Goal: Task Accomplishment & Management: Manage account settings

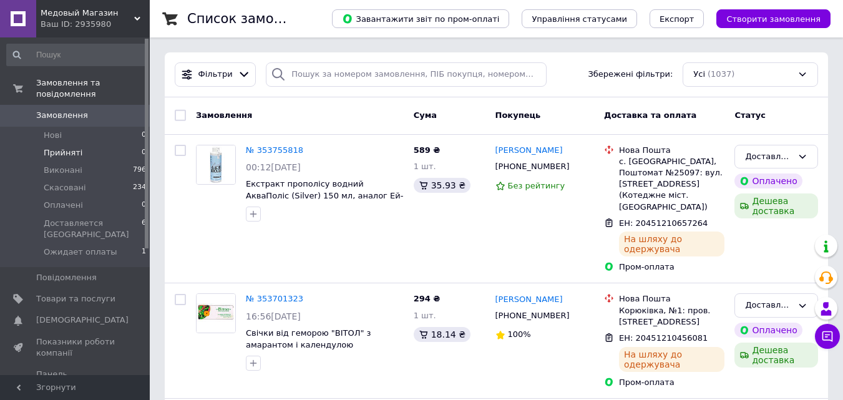
click at [110, 246] on li "Ожидает оплаты 1" at bounding box center [76, 255] width 153 height 24
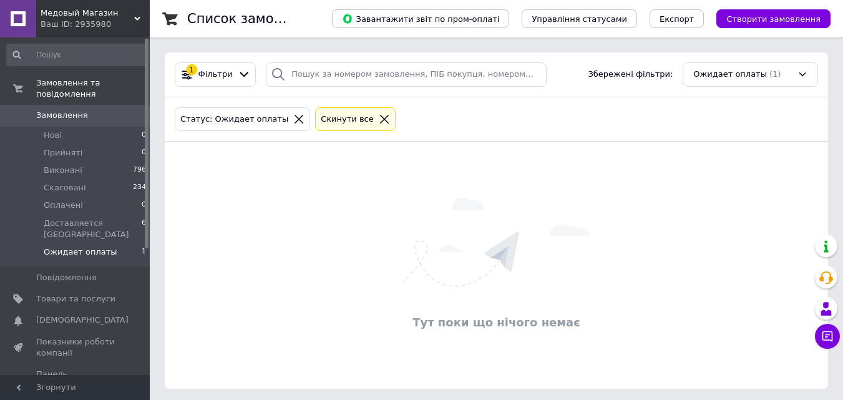
click at [107, 243] on li "Ожидает оплаты 1" at bounding box center [76, 255] width 153 height 24
click at [76, 127] on li "Нові 0" at bounding box center [76, 135] width 153 height 17
click at [122, 244] on li "Ожидает оплаты 1" at bounding box center [76, 255] width 153 height 24
click at [105, 246] on span "Ожидает оплаты" at bounding box center [81, 251] width 74 height 11
click at [92, 218] on span "Доставляется [GEOGRAPHIC_DATA]" at bounding box center [93, 229] width 98 height 22
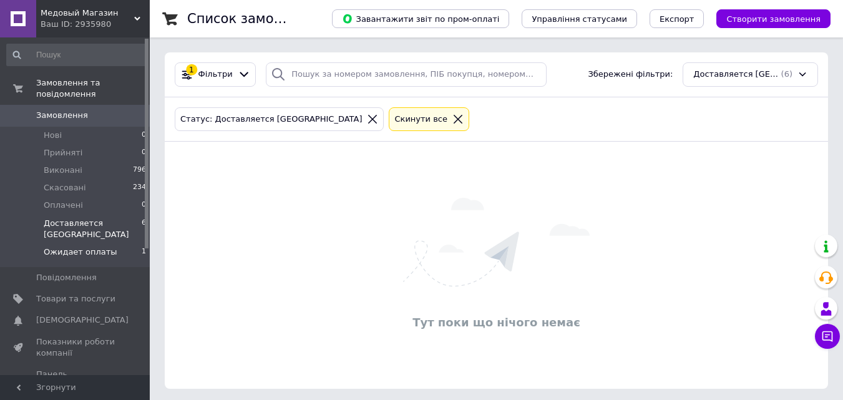
click at [89, 246] on span "Ожидает оплаты" at bounding box center [81, 251] width 74 height 11
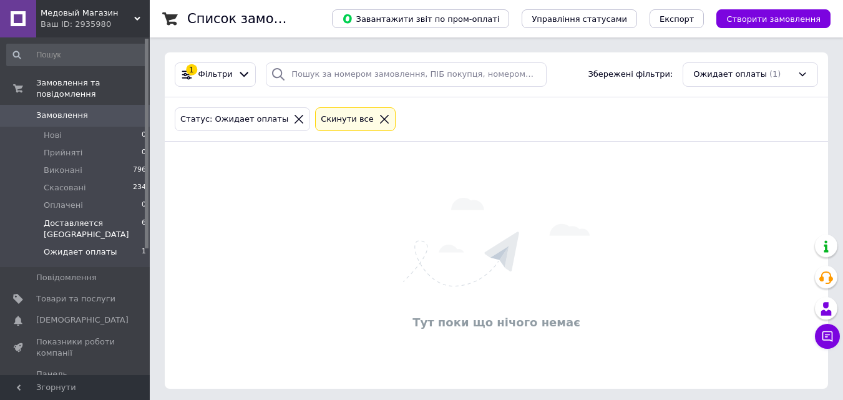
click at [80, 218] on span "Доставляется [GEOGRAPHIC_DATA]" at bounding box center [93, 229] width 98 height 22
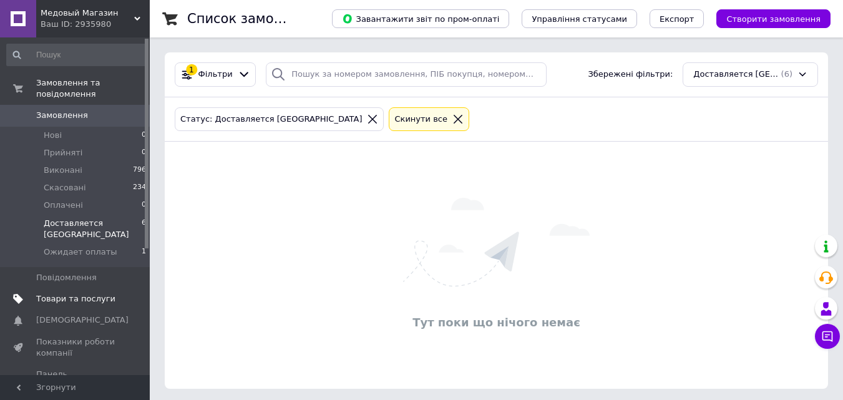
click at [82, 293] on span "Товари та послуги" at bounding box center [75, 298] width 79 height 11
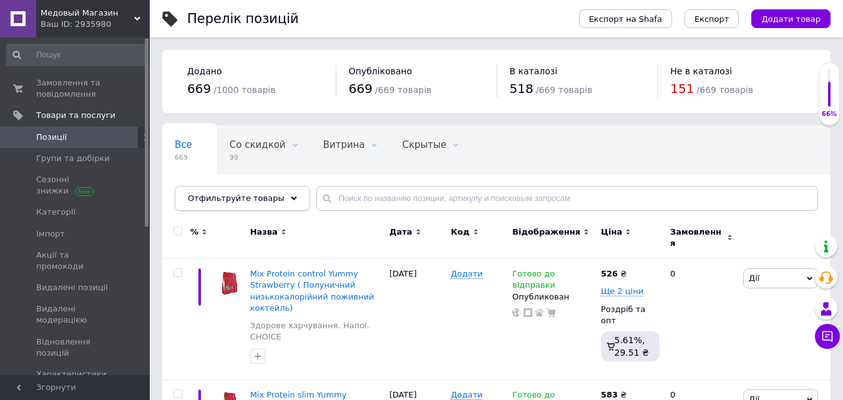
click at [291, 201] on icon at bounding box center [294, 198] width 6 height 6
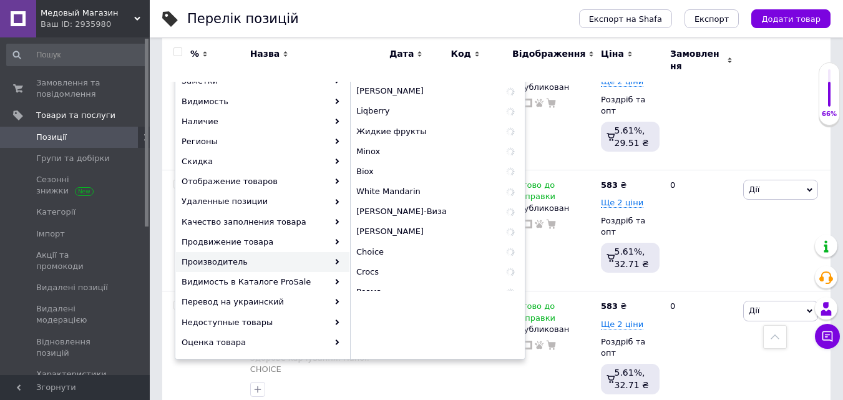
scroll to position [250, 0]
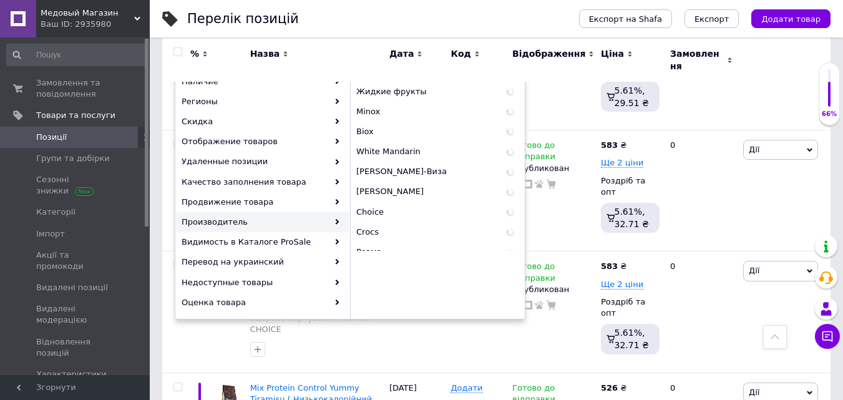
click at [241, 225] on div "Производитель" at bounding box center [262, 222] width 173 height 20
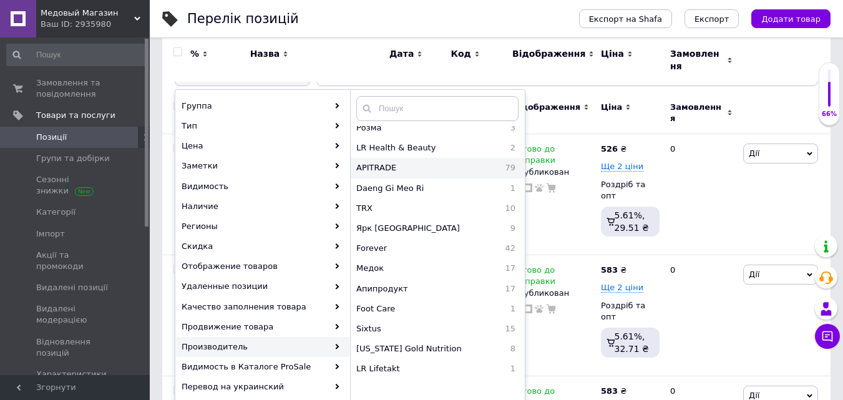
scroll to position [312, 0]
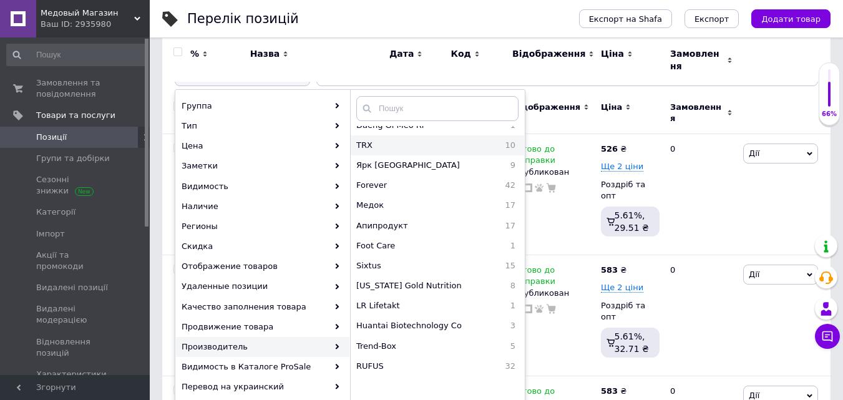
click at [373, 147] on span "TRX" at bounding box center [395, 145] width 79 height 11
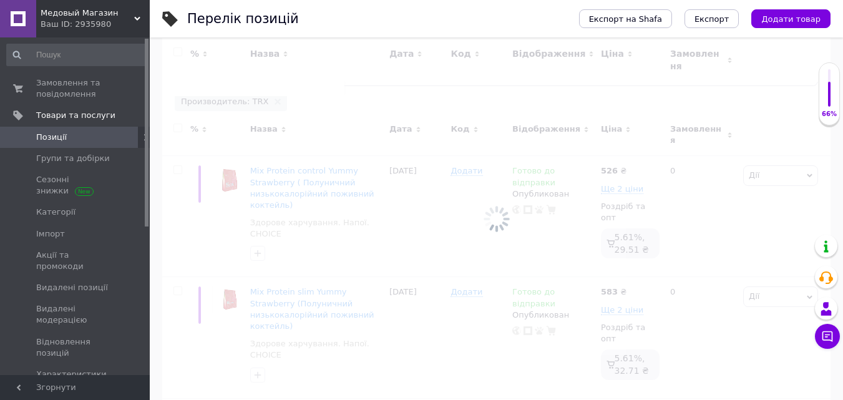
scroll to position [0, 6]
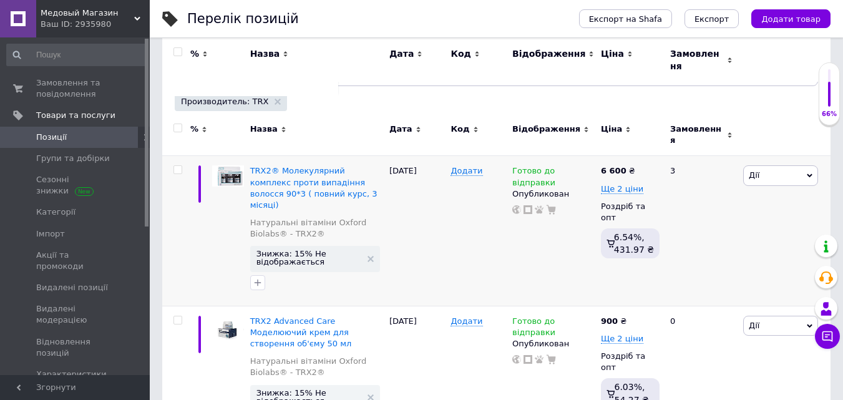
click at [790, 165] on span "Дії" at bounding box center [780, 175] width 75 height 20
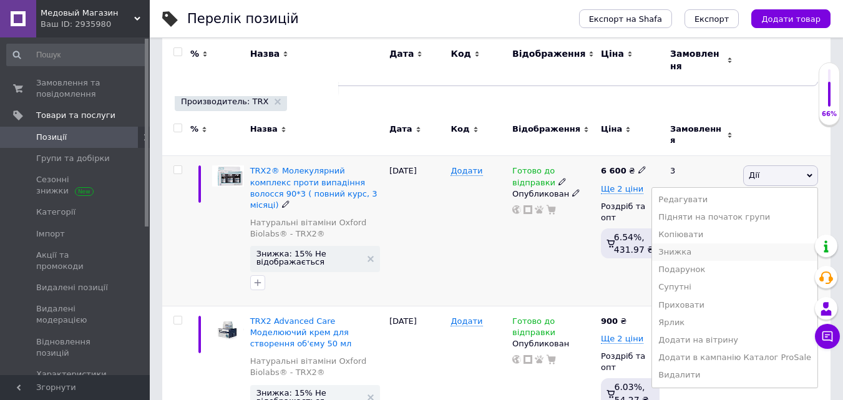
click at [703, 246] on li "Знижка" at bounding box center [734, 251] width 165 height 17
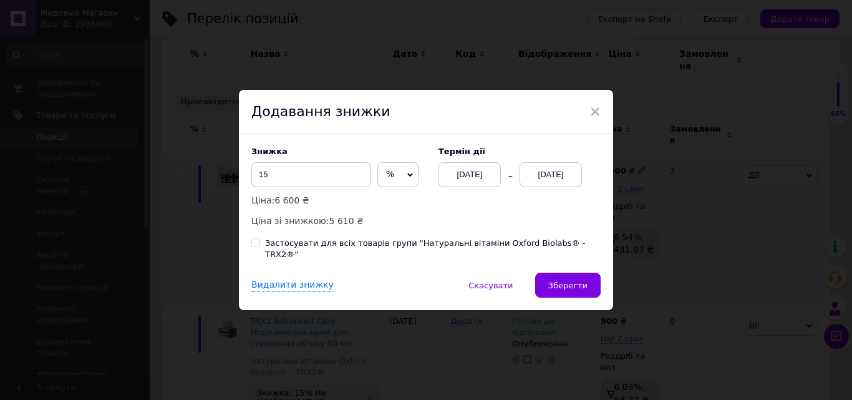
click at [307, 247] on div "Знижка 15 % ₴ Ціна: 6 600 ₴ Ціна зі знижкою: 5 610 ₴ Термін дії 12.08.2025 12.0…" at bounding box center [426, 203] width 374 height 139
click at [307, 247] on div "Застосувати для всіх товарів групи "Натуральні вітаміни Oxford Biolabs® - TRX2®"" at bounding box center [433, 249] width 336 height 22
click at [260, 246] on input "Застосувати для всіх товарів групи "Натуральні вітаміни Oxford Biolabs® - TRX2®"" at bounding box center [255, 242] width 8 height 8
checkbox input "true"
click at [573, 281] on span "Зберегти" at bounding box center [567, 285] width 39 height 9
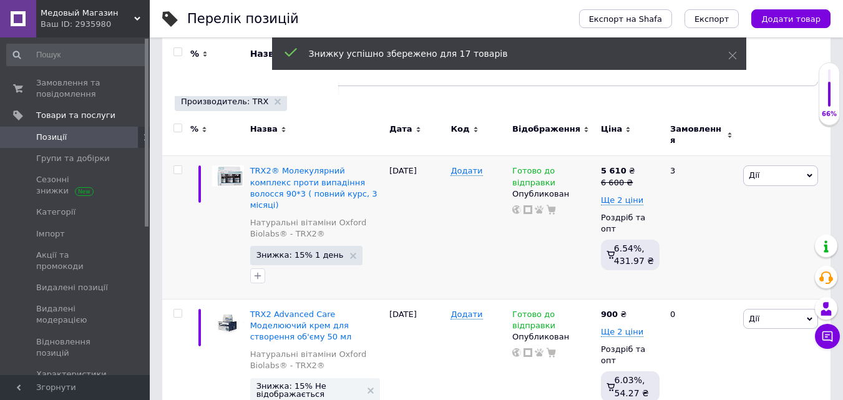
click at [138, 13] on div "Медовый Магазин Ваш ID: 2935980" at bounding box center [93, 18] width 114 height 37
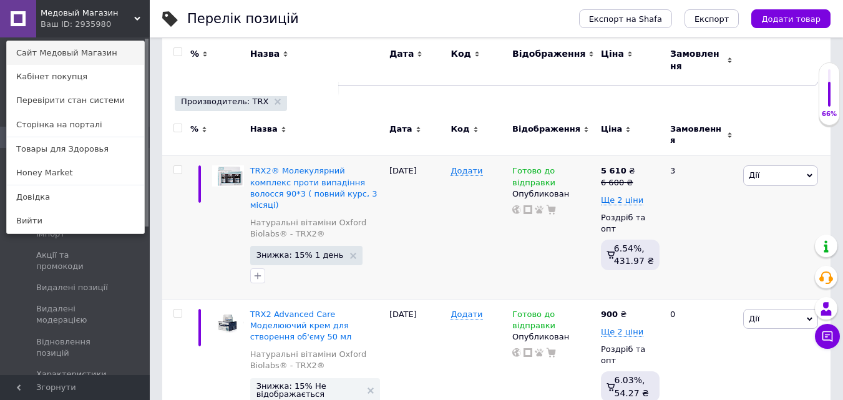
click at [122, 49] on link "Сайт Медовый Магазин" at bounding box center [75, 53] width 137 height 24
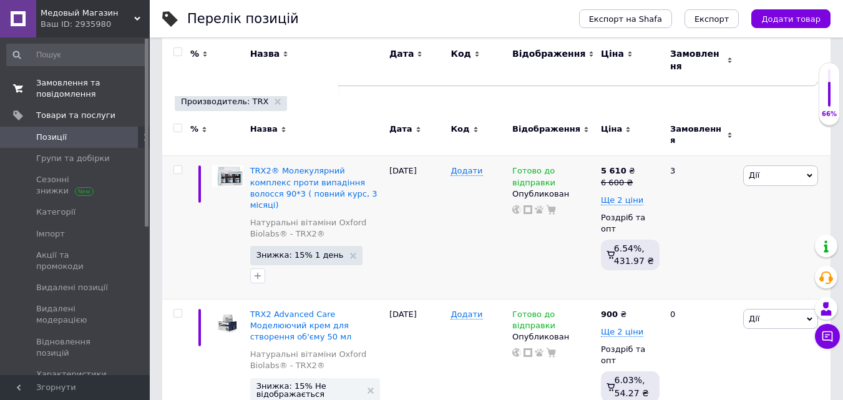
click at [85, 85] on span "Замовлення та повідомлення" at bounding box center [75, 88] width 79 height 22
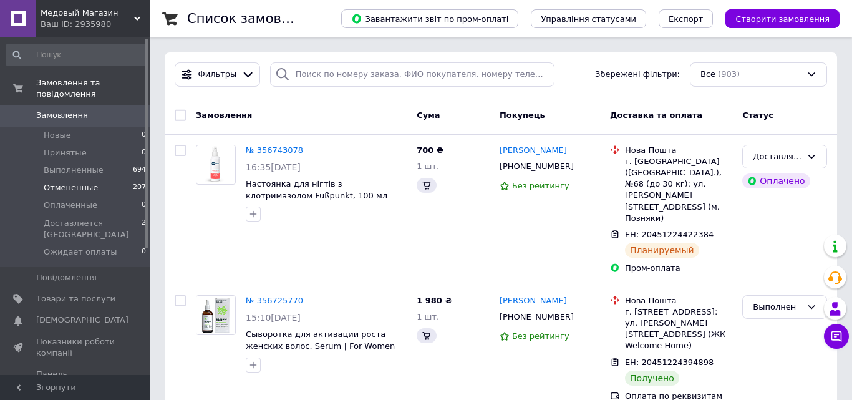
click at [82, 218] on span "Доставляется [GEOGRAPHIC_DATA]" at bounding box center [93, 229] width 98 height 22
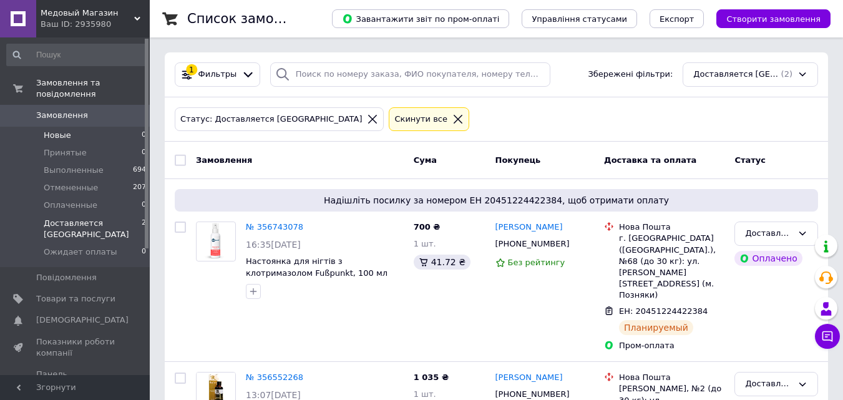
click at [71, 130] on li "Новые 0" at bounding box center [76, 135] width 153 height 17
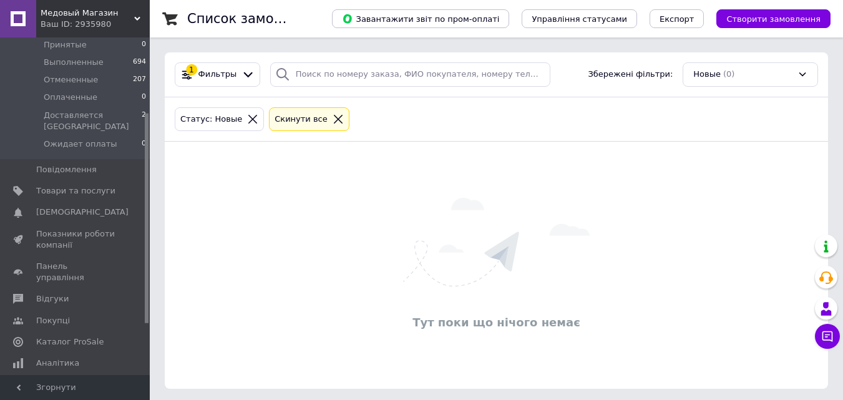
scroll to position [125, 0]
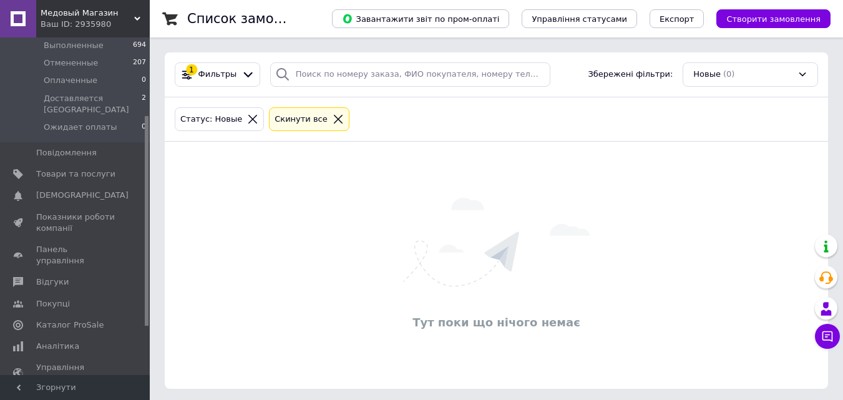
click at [144, 11] on div "Медовый Магазин Ваш ID: 2935980" at bounding box center [93, 18] width 114 height 37
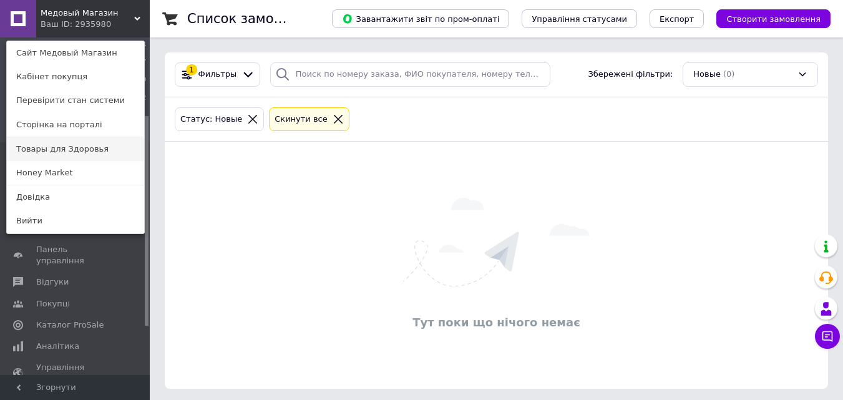
click at [92, 151] on link "Товары для Здоровья" at bounding box center [75, 149] width 137 height 24
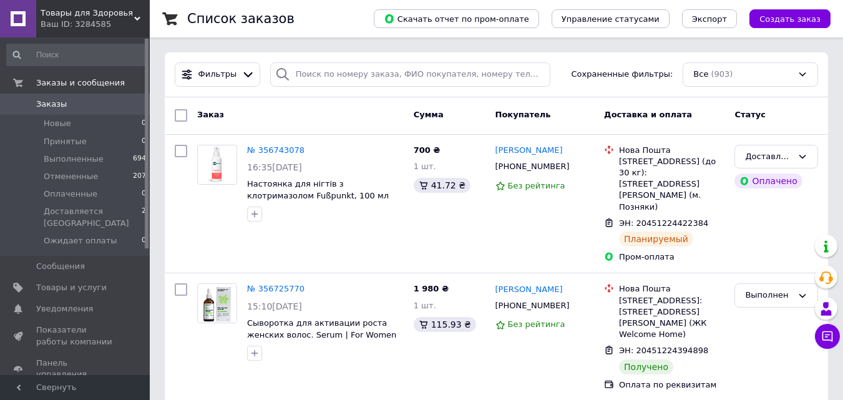
drag, startPoint x: 137, startPoint y: 12, endPoint x: 141, endPoint y: 61, distance: 48.9
click at [137, 11] on div "Товары для Здоровья Ваш ID: 3284585" at bounding box center [93, 18] width 114 height 37
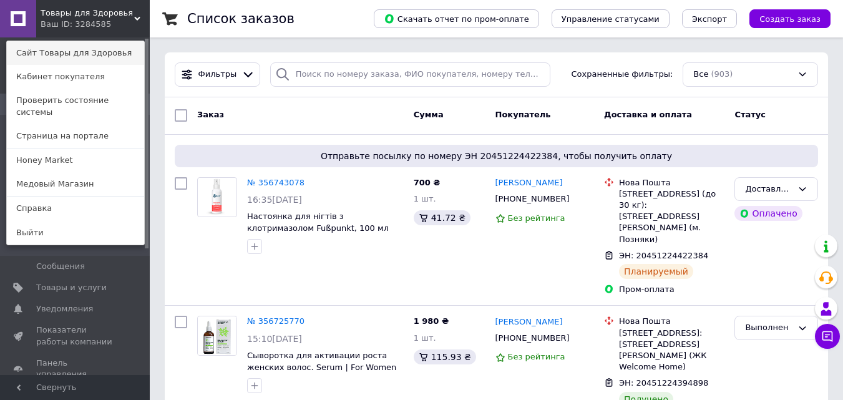
scroll to position [125, 0]
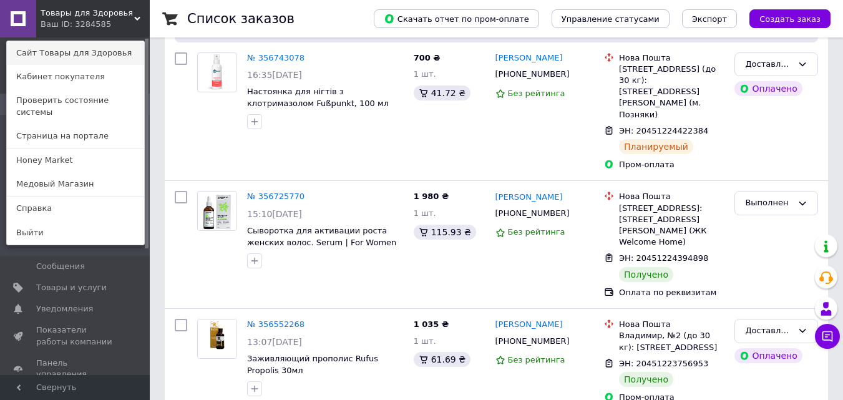
click at [104, 53] on link "Сайт Товары для Здоровья" at bounding box center [75, 53] width 137 height 24
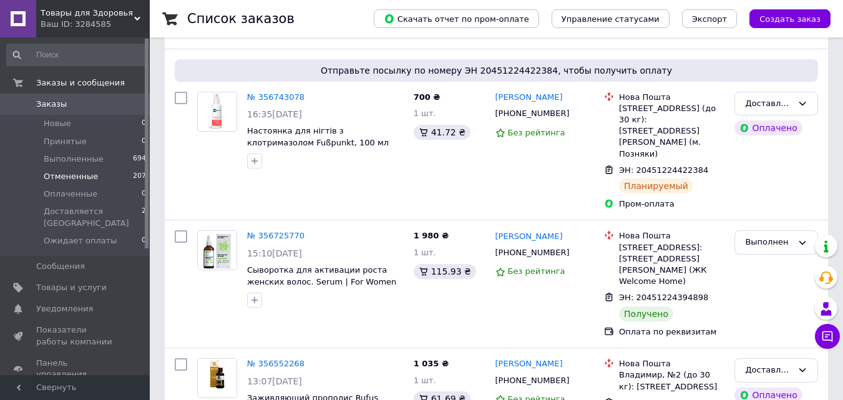
scroll to position [0, 0]
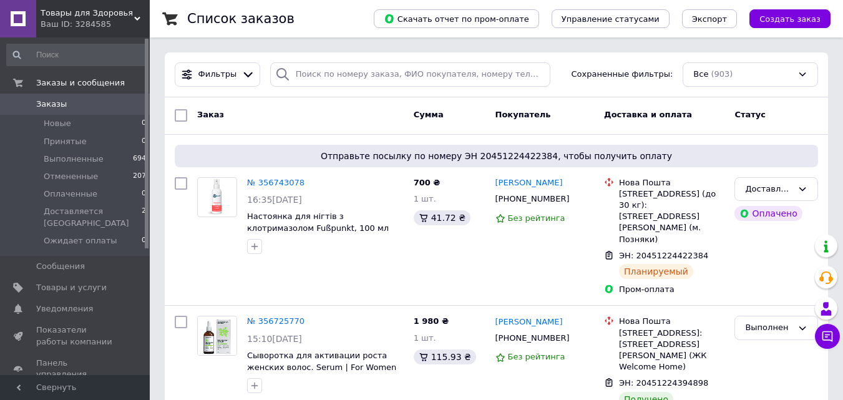
drag, startPoint x: 103, startPoint y: 212, endPoint x: 276, endPoint y: 14, distance: 263.1
click at [103, 211] on span "Доставляется [GEOGRAPHIC_DATA]" at bounding box center [93, 217] width 98 height 22
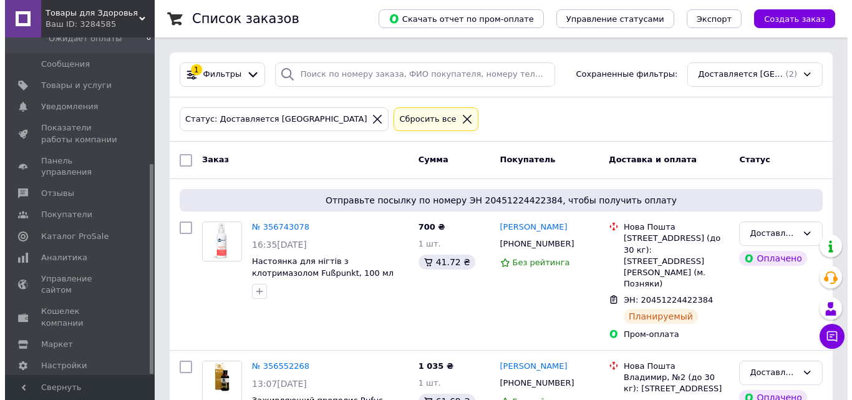
scroll to position [15, 0]
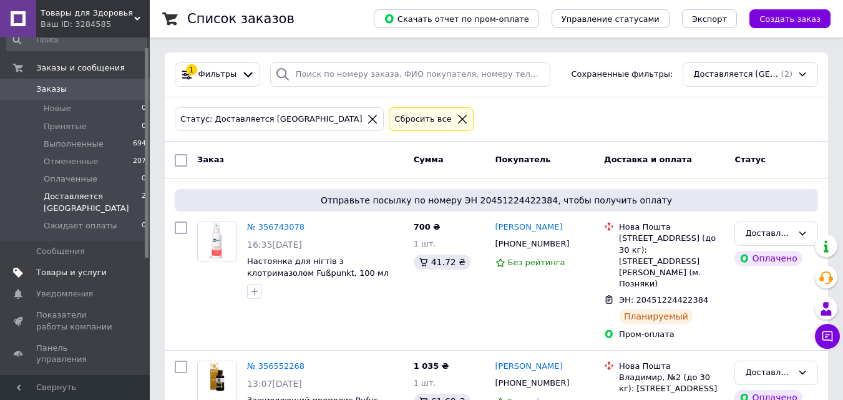
click at [83, 273] on span "Товары и услуги" at bounding box center [71, 272] width 71 height 11
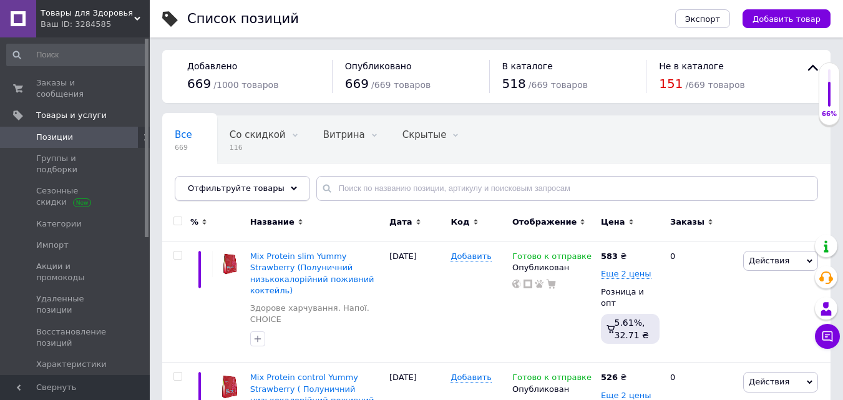
click at [291, 186] on icon at bounding box center [294, 188] width 6 height 6
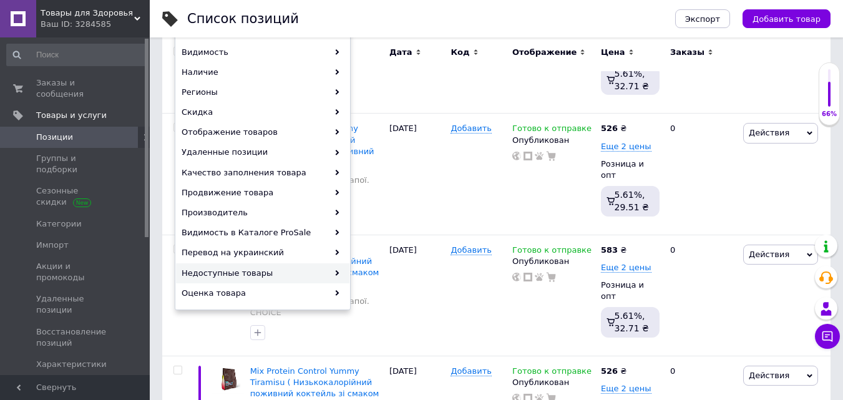
scroll to position [250, 0]
click at [228, 213] on div "Производитель" at bounding box center [262, 212] width 173 height 20
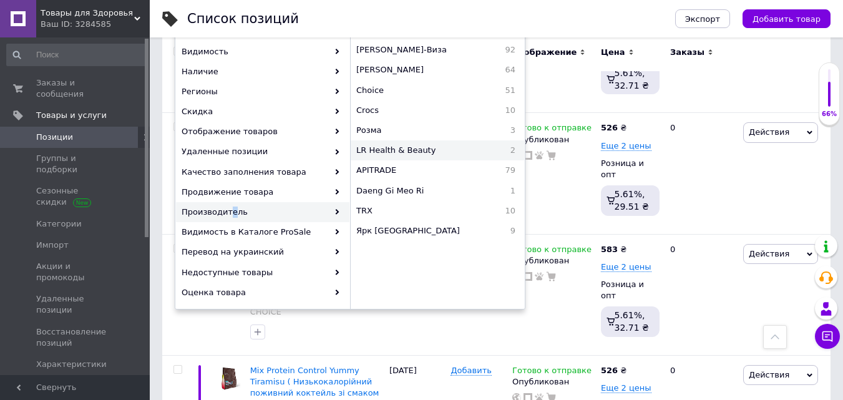
scroll to position [125, 0]
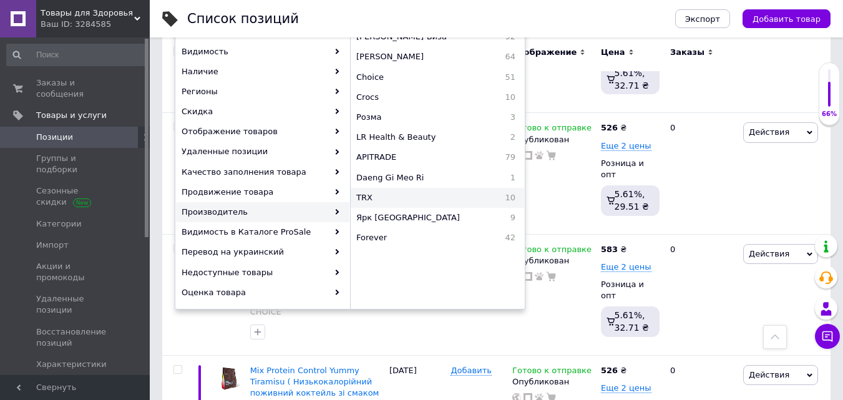
click at [380, 202] on span "TRX" at bounding box center [395, 197] width 79 height 11
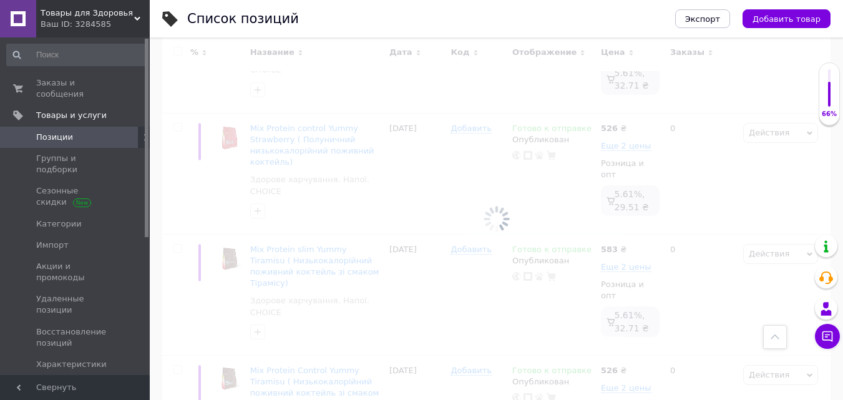
scroll to position [0, 14]
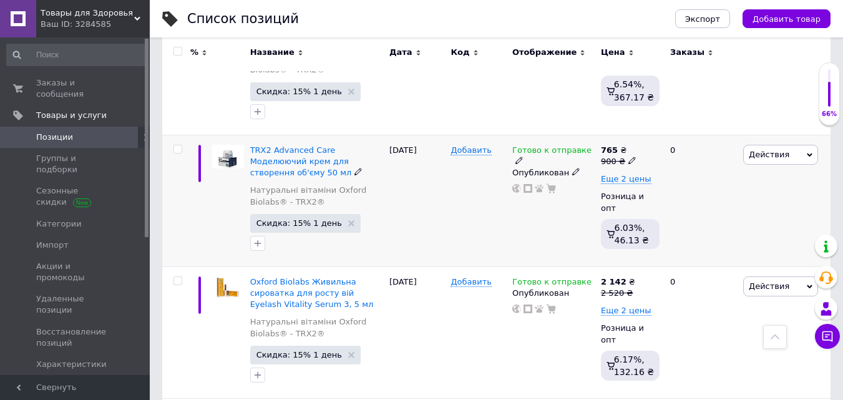
click at [786, 149] on span "Действия" at bounding box center [780, 155] width 75 height 20
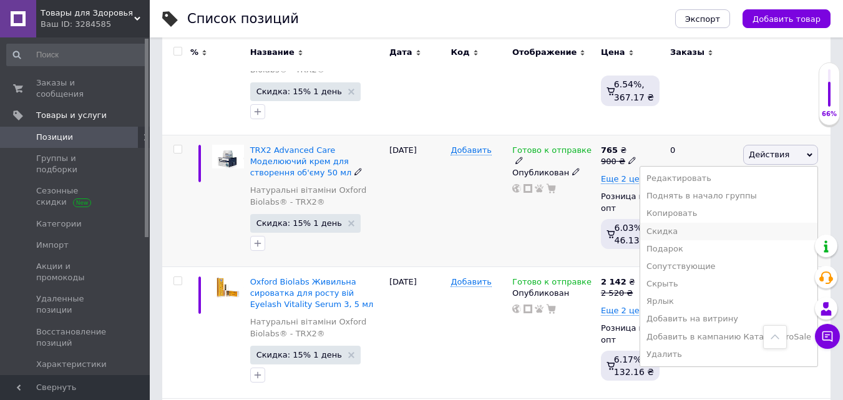
click at [691, 223] on li "Скидка" at bounding box center [728, 231] width 177 height 17
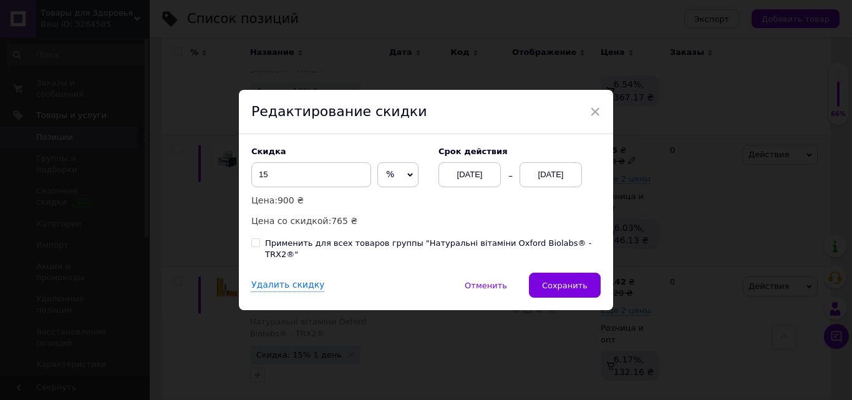
click at [380, 248] on div "Применить для всех товаров группы "Натуральні вітаміни Oxford Biolabs® - TRX2®"" at bounding box center [433, 249] width 336 height 22
click at [260, 246] on input "Применить для всех товаров группы "Натуральні вітаміни Oxford Biolabs® - TRX2®"" at bounding box center [255, 242] width 8 height 8
checkbox input "true"
click at [561, 288] on button "Сохранить" at bounding box center [565, 285] width 72 height 25
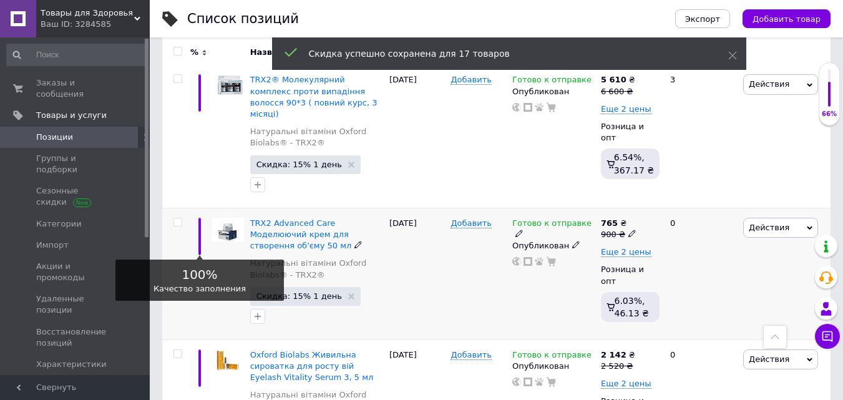
scroll to position [84, 0]
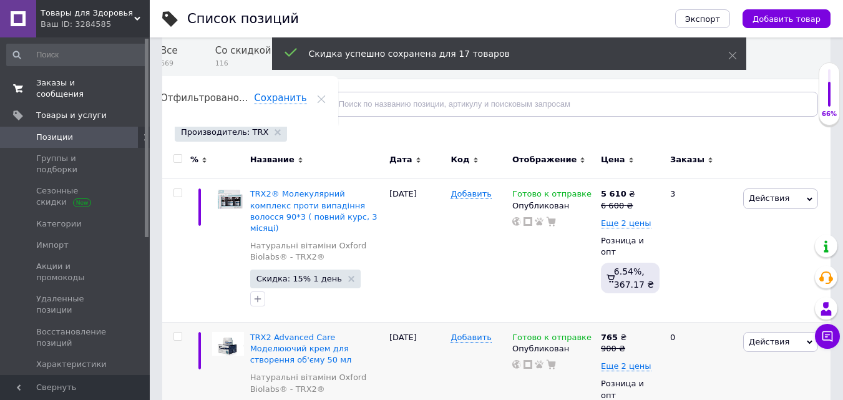
click at [99, 86] on span "Заказы и сообщения" at bounding box center [75, 88] width 79 height 22
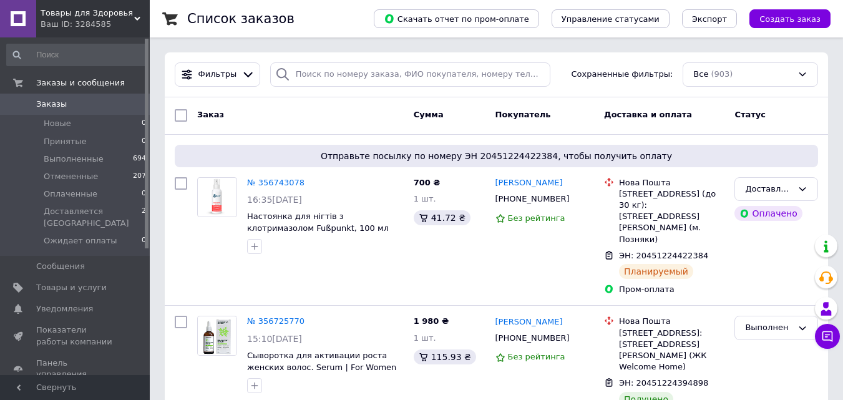
click at [133, 13] on span "Товары для Здоровья" at bounding box center [88, 12] width 94 height 11
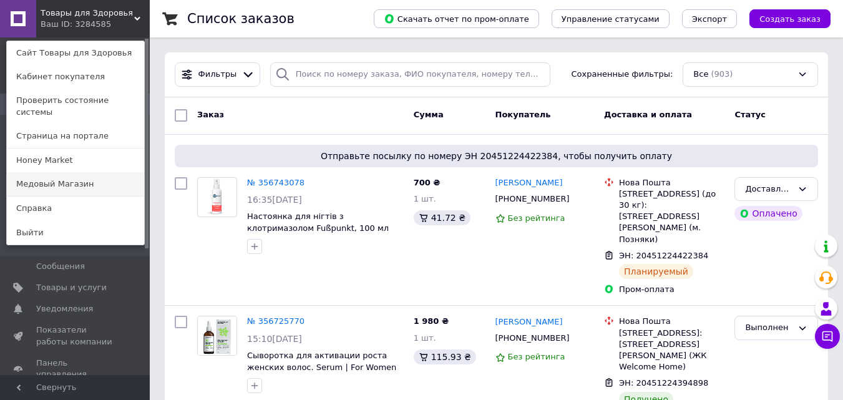
click at [96, 175] on link "Медовый Магазин" at bounding box center [75, 184] width 137 height 24
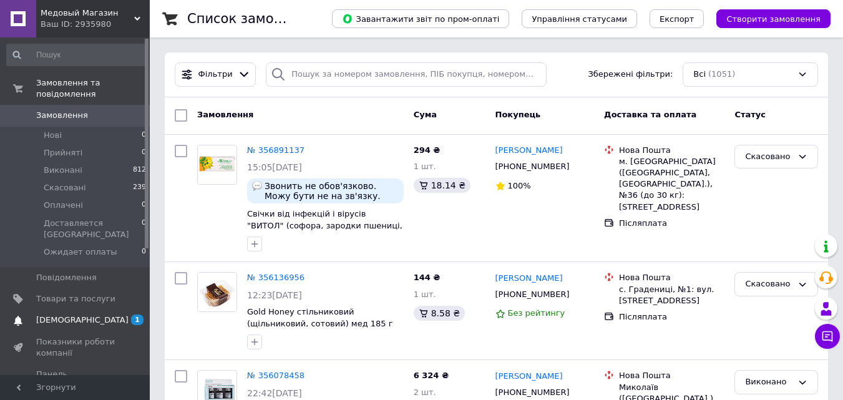
click at [101, 314] on span "Сповіщення" at bounding box center [75, 319] width 79 height 11
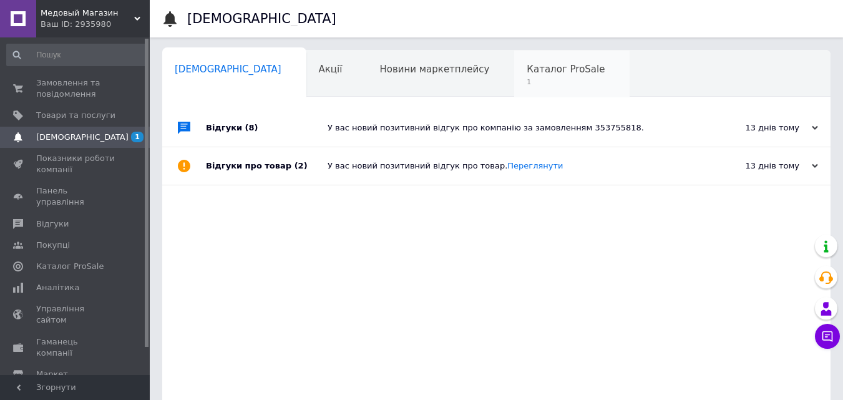
click at [527, 80] on span "1" at bounding box center [566, 81] width 78 height 9
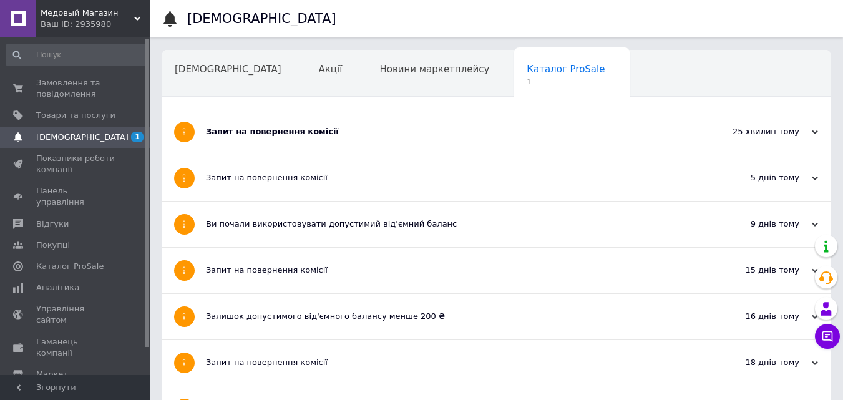
click at [224, 128] on div "Запит на повернення комісії" at bounding box center [449, 131] width 487 height 11
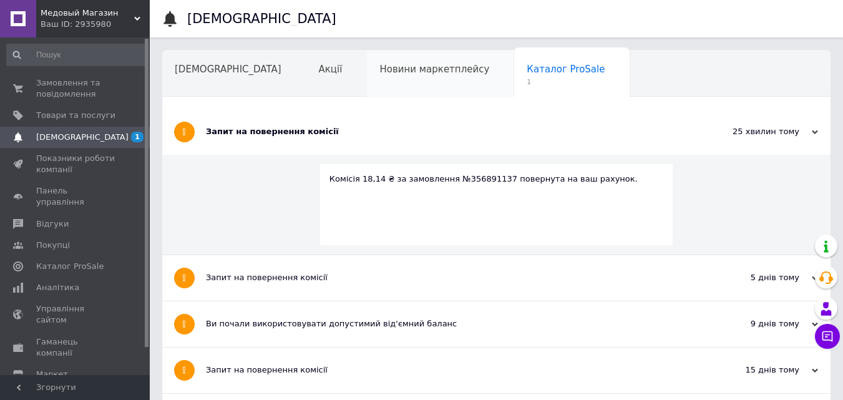
click at [371, 81] on div "Новини маркетплейсу" at bounding box center [440, 74] width 147 height 47
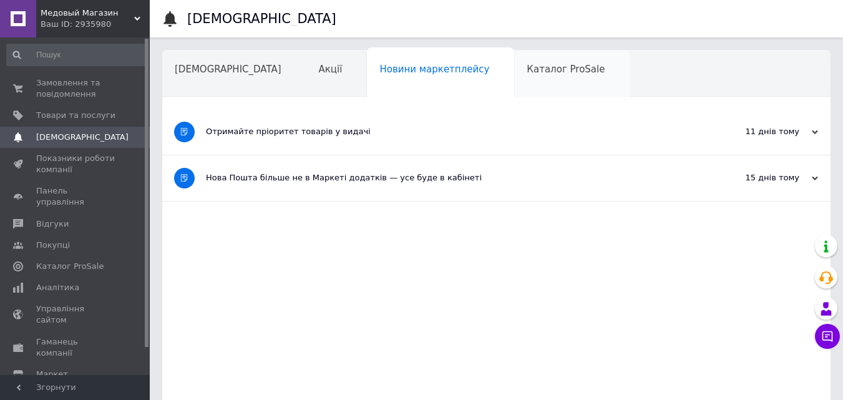
click at [514, 83] on div "Каталог ProSale" at bounding box center [571, 74] width 115 height 47
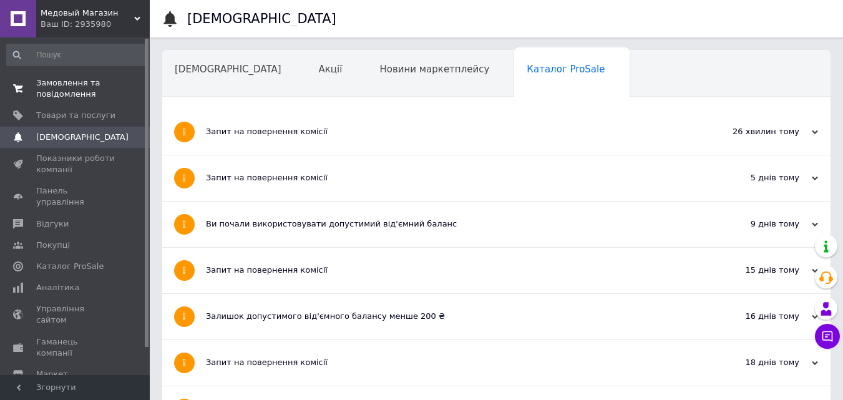
click at [74, 82] on span "Замовлення та повідомлення" at bounding box center [75, 88] width 79 height 22
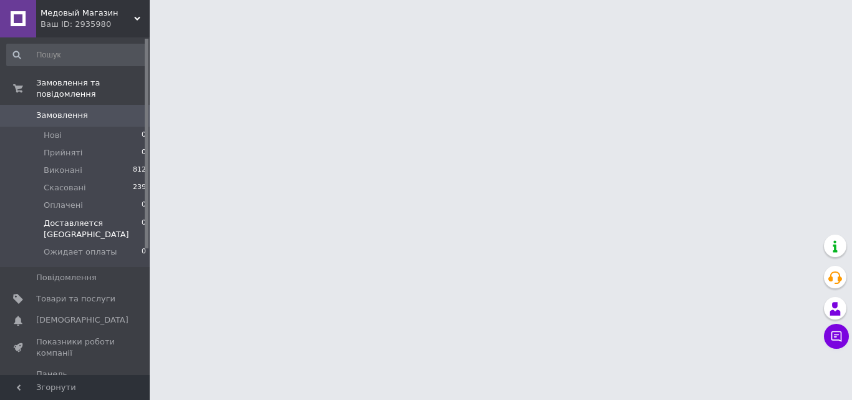
click at [109, 218] on span "Доставляется [GEOGRAPHIC_DATA]" at bounding box center [93, 229] width 98 height 22
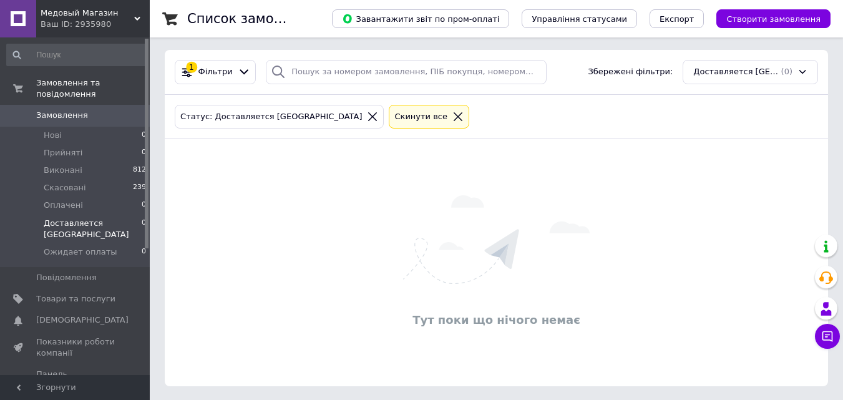
scroll to position [4, 0]
click at [81, 127] on li "Нові 0" at bounding box center [76, 135] width 153 height 17
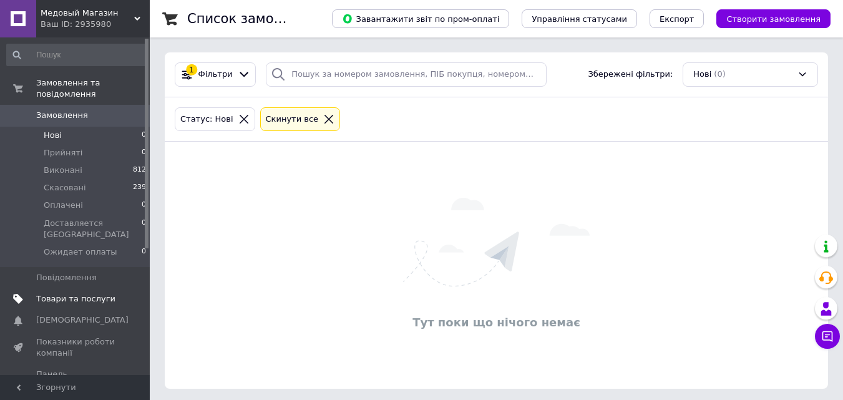
click at [79, 293] on span "Товари та послуги" at bounding box center [75, 298] width 79 height 11
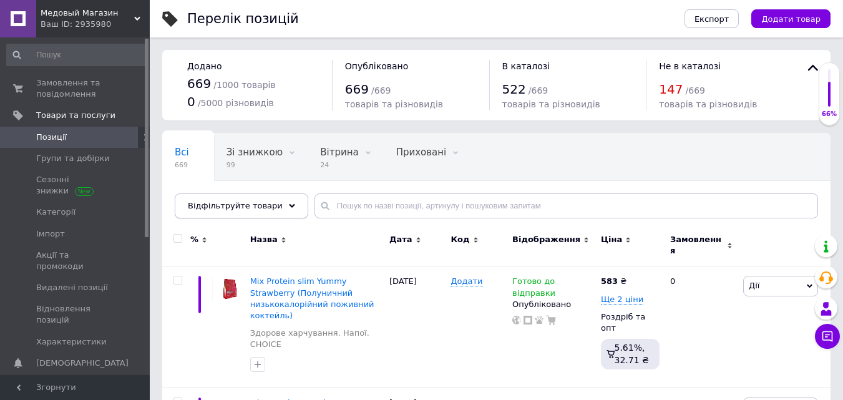
click at [270, 214] on div "Відфільтруйте товари" at bounding box center [242, 205] width 134 height 25
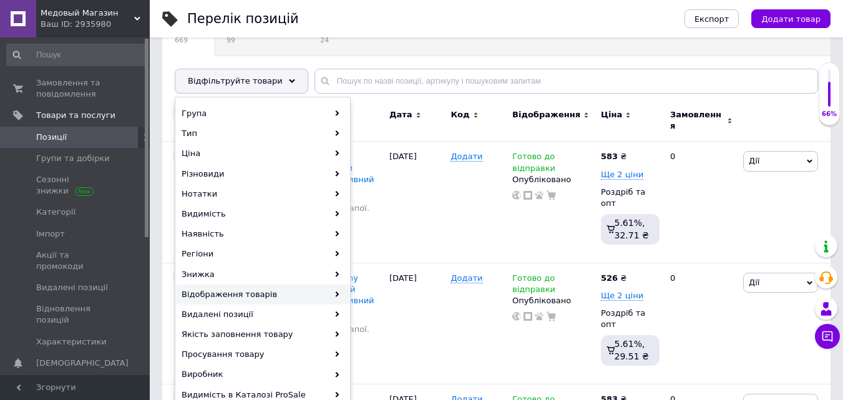
scroll to position [187, 0]
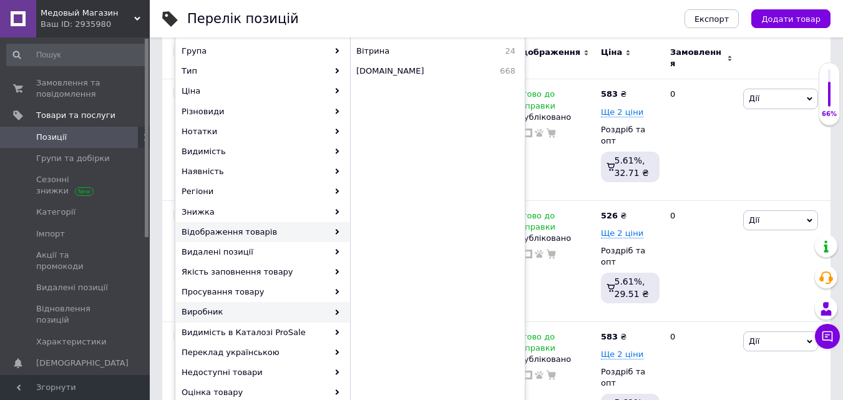
click at [225, 313] on div "Виробник" at bounding box center [262, 312] width 173 height 20
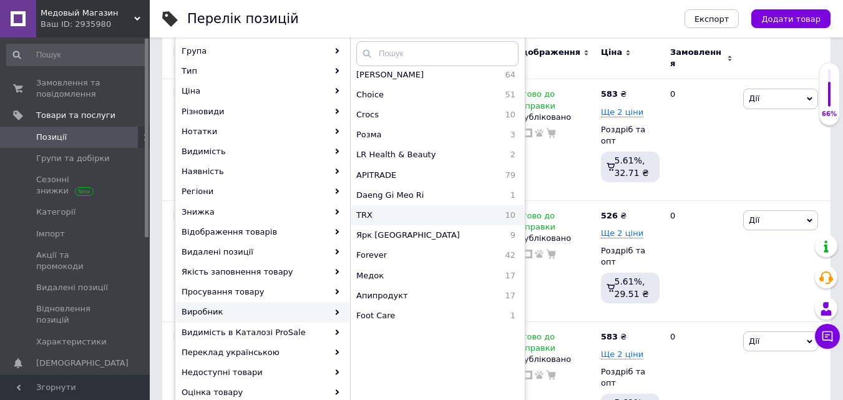
click at [382, 217] on span "TRX" at bounding box center [395, 215] width 79 height 11
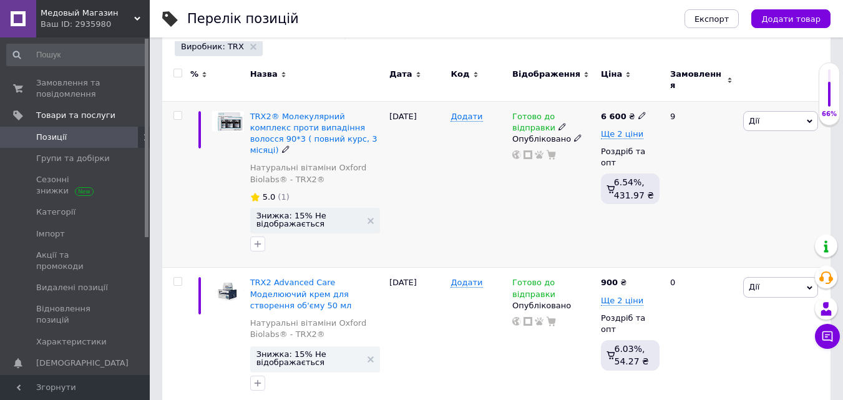
click at [780, 115] on span "Дії" at bounding box center [780, 121] width 75 height 20
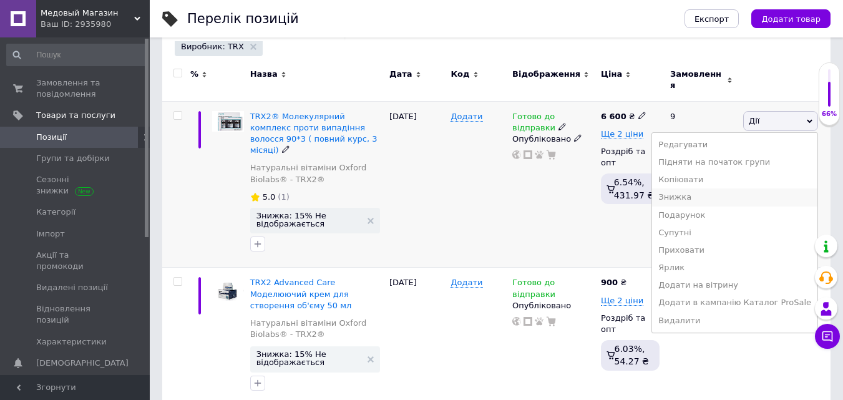
click at [714, 192] on li "Знижка" at bounding box center [734, 196] width 165 height 17
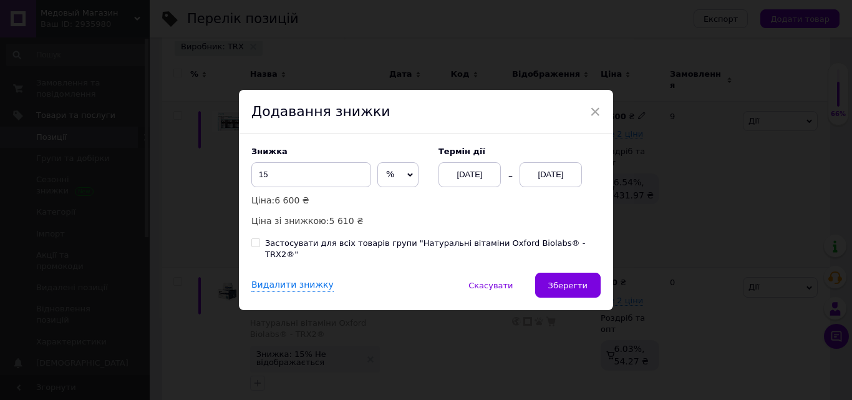
click at [341, 247] on div "Застосувати для всіх товарів групи "Натуральні вітаміни Oxford Biolabs® - TRX2®"" at bounding box center [433, 249] width 336 height 22
click at [260, 246] on input "Застосувати для всіх товарів групи "Натуральні вітаміни Oxford Biolabs® - TRX2®"" at bounding box center [255, 242] width 8 height 8
checkbox input "true"
click at [553, 288] on button "Зберегти" at bounding box center [568, 285] width 66 height 25
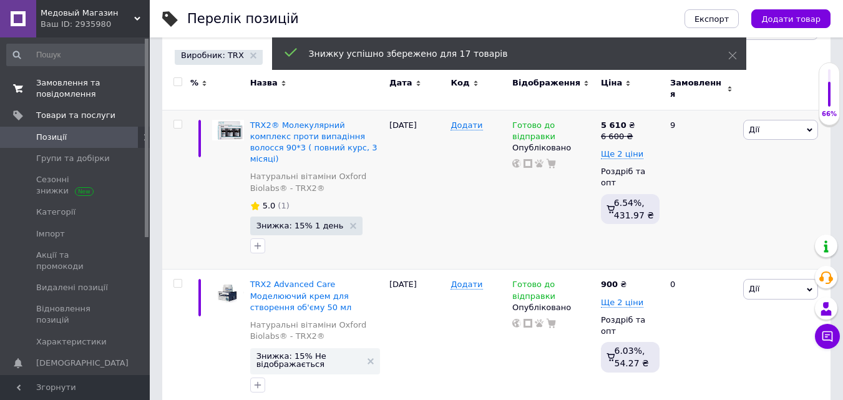
scroll to position [125, 0]
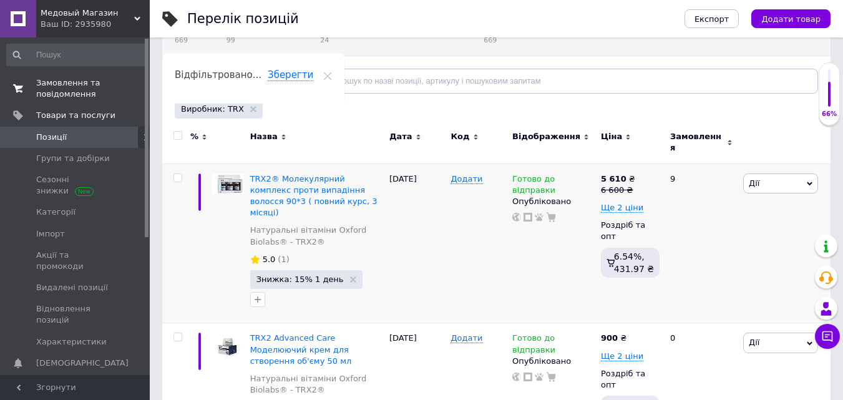
click at [95, 85] on span "Замовлення та повідомлення" at bounding box center [75, 88] width 79 height 22
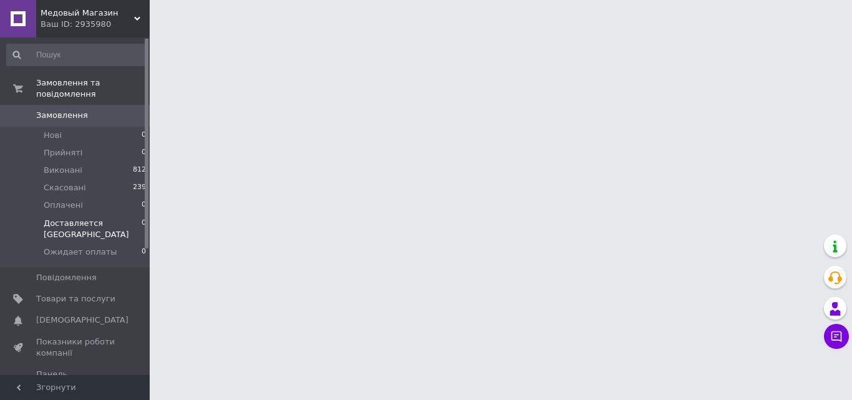
click at [105, 218] on span "Доставляется [GEOGRAPHIC_DATA]" at bounding box center [93, 229] width 98 height 22
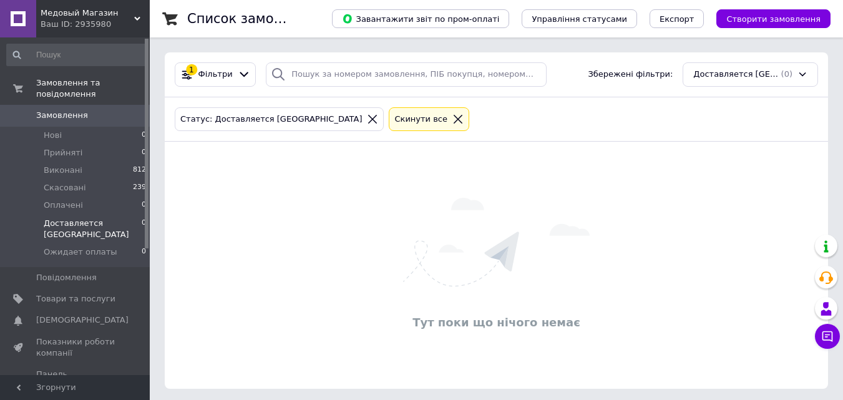
click at [140, 11] on div "Медовый Магазин Ваш ID: 2935980" at bounding box center [93, 18] width 114 height 37
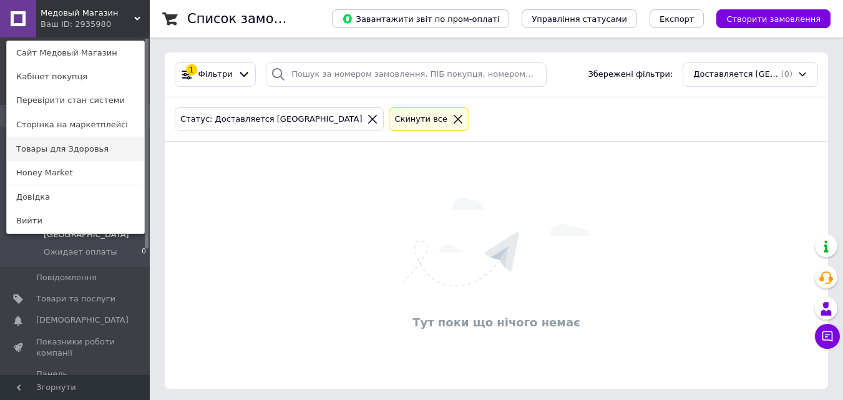
click at [68, 152] on link "Товары для Здоровья" at bounding box center [75, 149] width 137 height 24
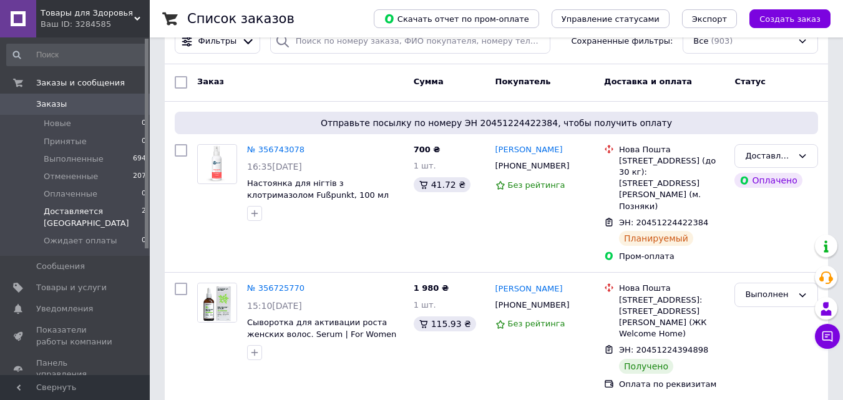
scroll to position [62, 0]
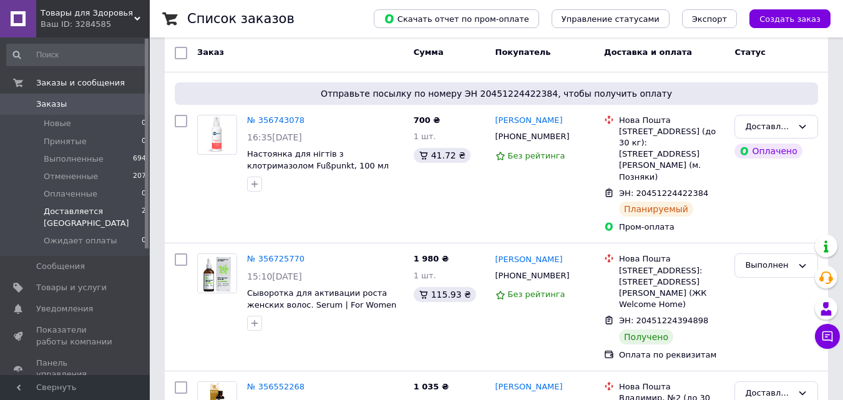
click at [84, 213] on span "Доставляется [GEOGRAPHIC_DATA]" at bounding box center [93, 217] width 98 height 22
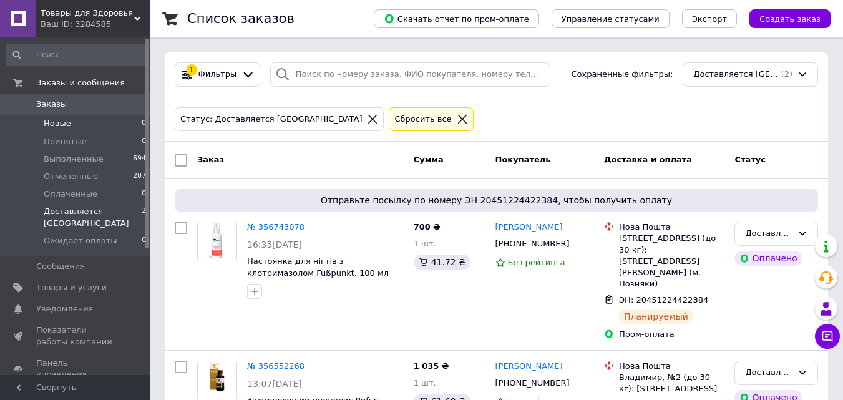
click at [70, 122] on li "Новые 0" at bounding box center [76, 123] width 153 height 17
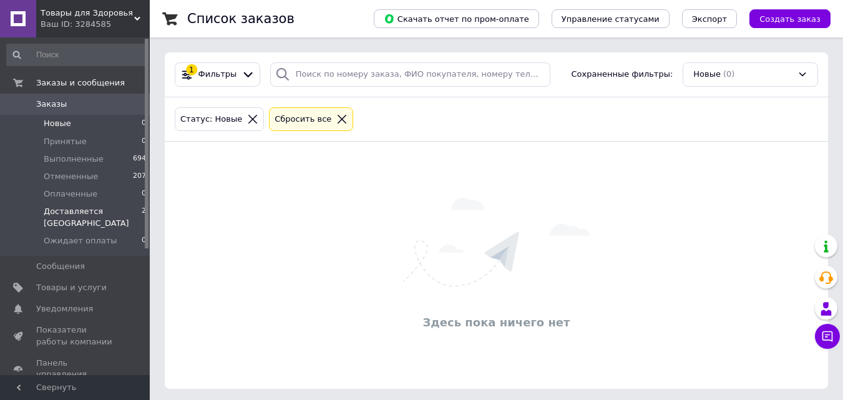
click at [122, 218] on span "Доставляется [GEOGRAPHIC_DATA]" at bounding box center [93, 217] width 98 height 22
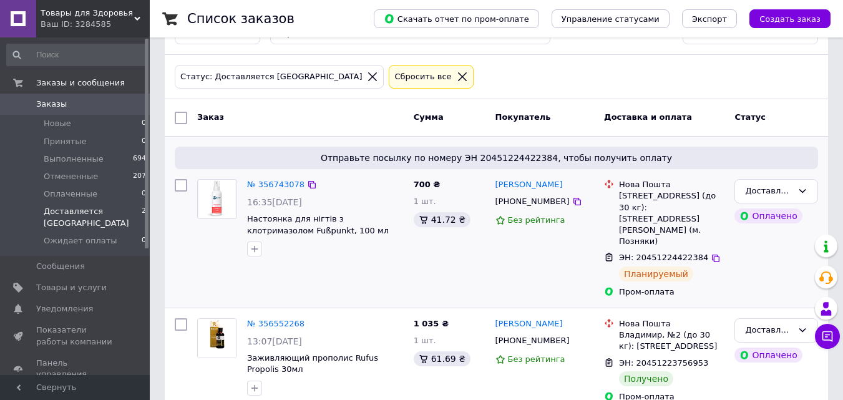
scroll to position [47, 0]
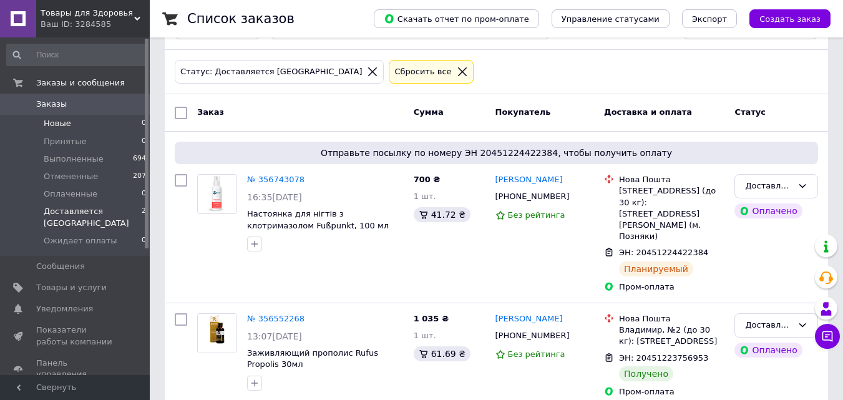
click at [94, 124] on li "Новые 0" at bounding box center [76, 123] width 153 height 17
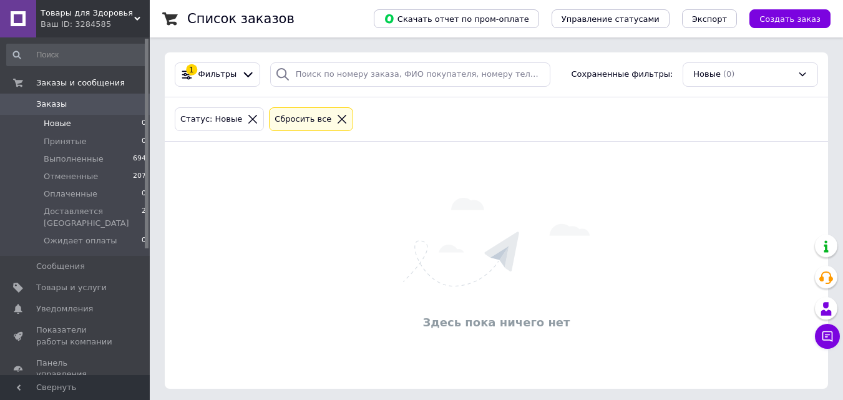
drag, startPoint x: 79, startPoint y: 217, endPoint x: 242, endPoint y: 10, distance: 263.9
click at [79, 219] on span "Доставляется [GEOGRAPHIC_DATA]" at bounding box center [93, 217] width 98 height 22
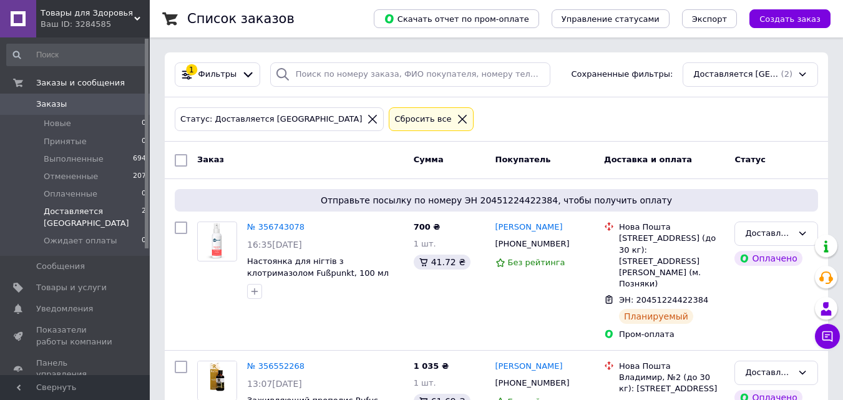
click at [62, 119] on span "Новые" at bounding box center [57, 123] width 27 height 11
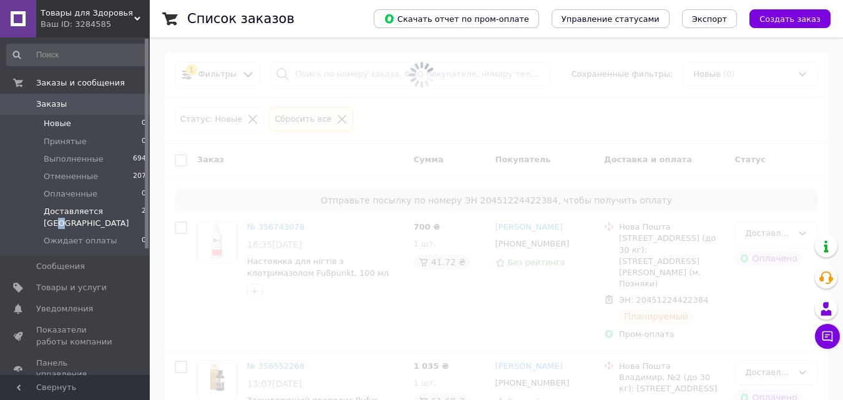
click at [114, 211] on span "Доставляется [GEOGRAPHIC_DATA]" at bounding box center [93, 217] width 98 height 22
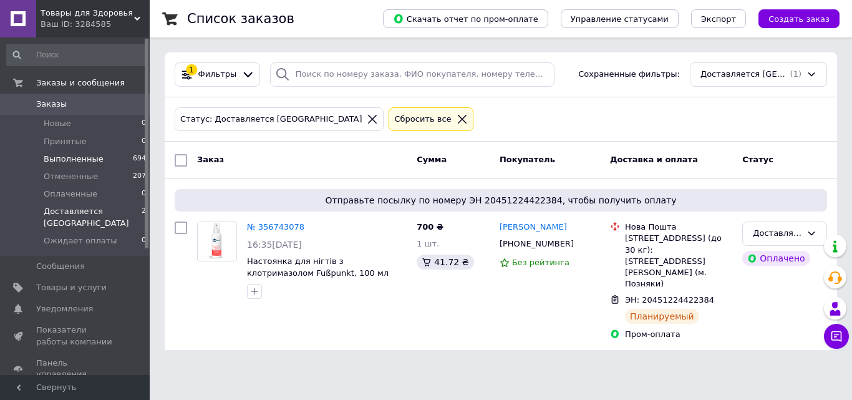
click at [76, 162] on span "Выполненные" at bounding box center [74, 158] width 60 height 11
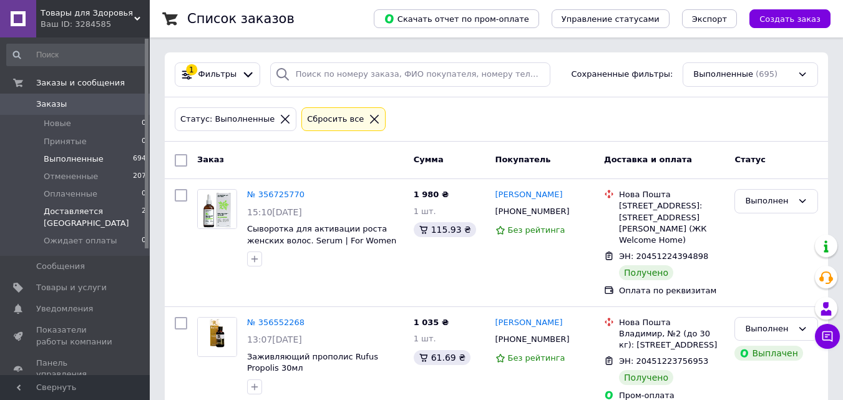
click at [85, 214] on span "Доставляется [GEOGRAPHIC_DATA]" at bounding box center [93, 217] width 98 height 22
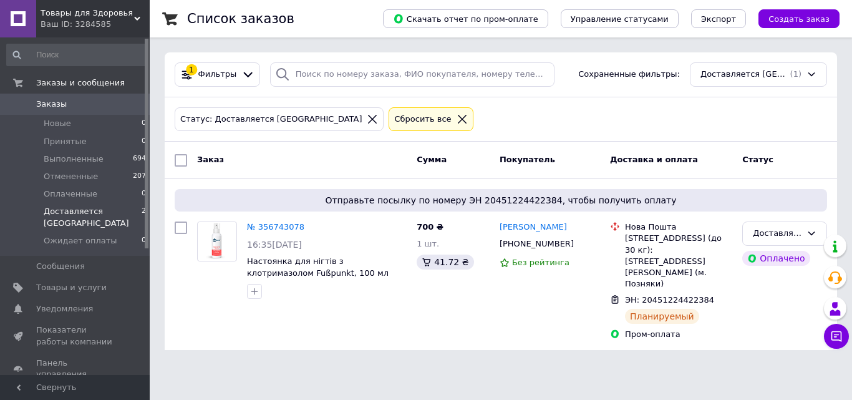
drag, startPoint x: 88, startPoint y: 131, endPoint x: 195, endPoint y: 12, distance: 160.4
click at [88, 130] on li "Новые 0" at bounding box center [76, 123] width 153 height 17
